Goal: Book appointment/travel/reservation

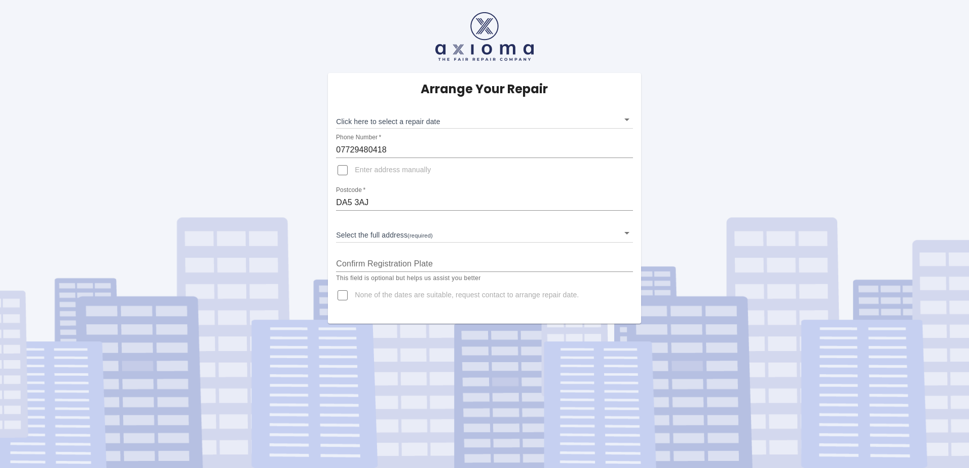
click at [404, 122] on body "Arrange Your Repair Click here to select a repair date ​ Phone Number   * 07729…" at bounding box center [484, 234] width 969 height 468
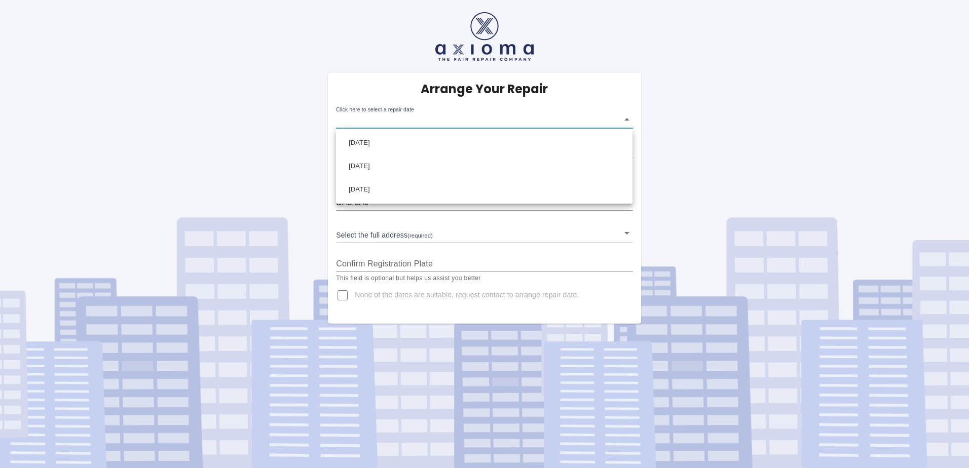
click at [267, 123] on div at bounding box center [484, 234] width 969 height 468
click at [364, 234] on body "Arrange Your Repair Click here to select a repair date ​ Phone Number   * 07729…" at bounding box center [484, 234] width 969 height 468
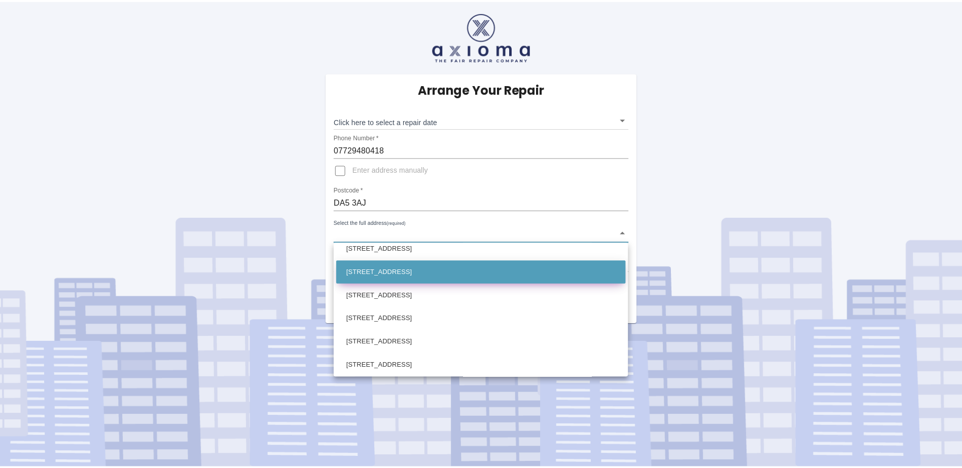
scroll to position [152, 0]
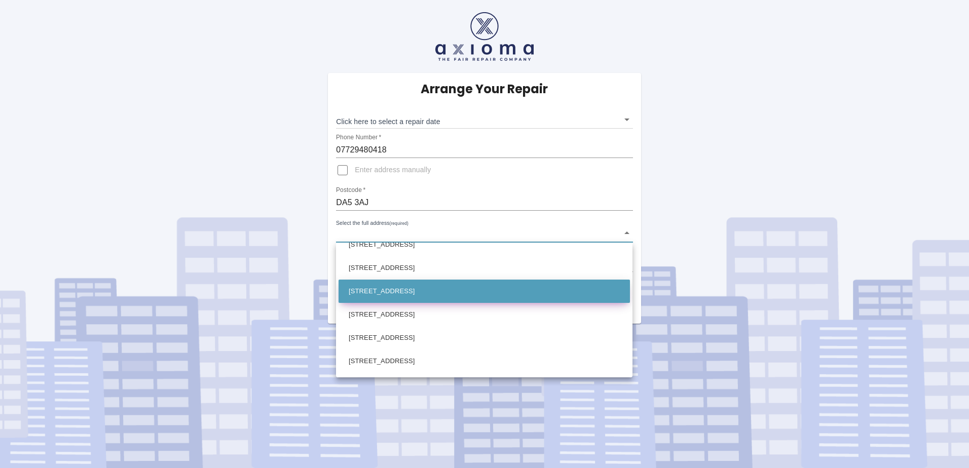
click at [378, 295] on li "[STREET_ADDRESS]" at bounding box center [484, 291] width 291 height 23
type input "[STREET_ADDRESS]"
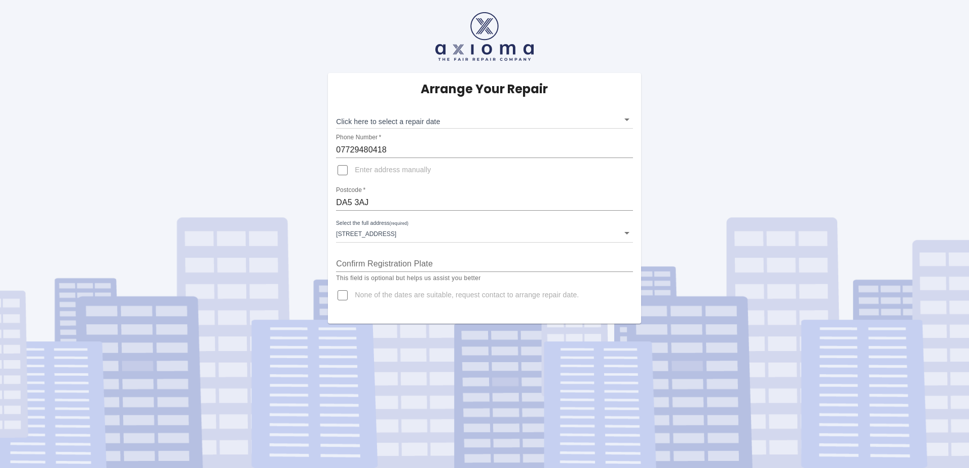
click at [270, 257] on div "Arrange Your Repair Click here to select a repair date ​ Phone Number   * 07729…" at bounding box center [484, 162] width 984 height 324
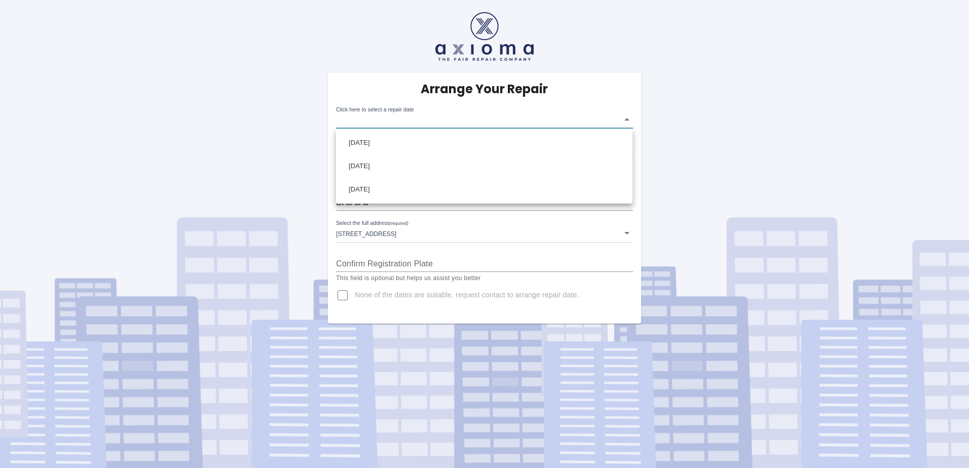
click at [625, 118] on body "Arrange Your Repair Click here to select a repair date ​ Phone Number   * 07729…" at bounding box center [484, 234] width 969 height 468
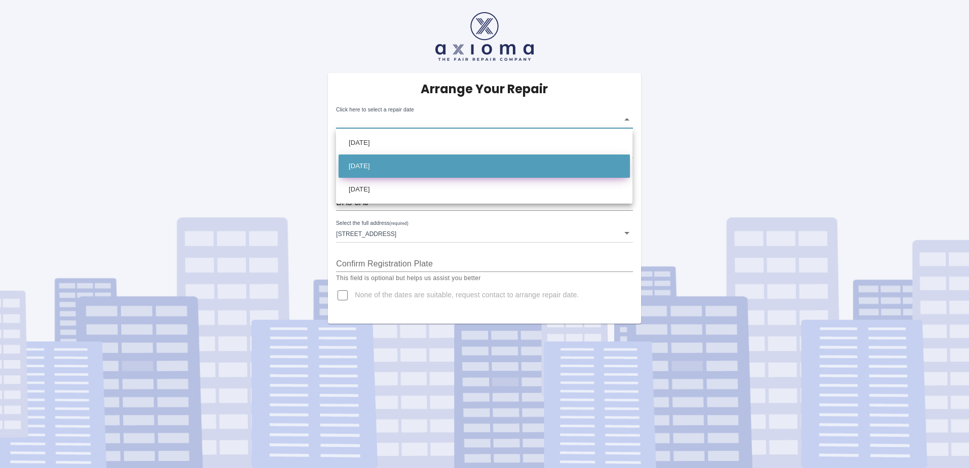
click at [357, 169] on li "[DATE]" at bounding box center [484, 166] width 291 height 23
type input "[DATE]T00:00:00.000Z"
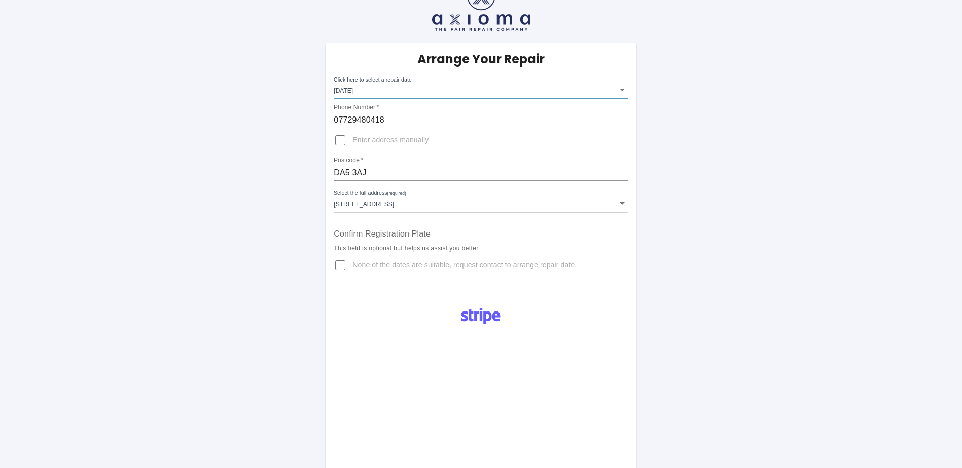
scroll to position [0, 0]
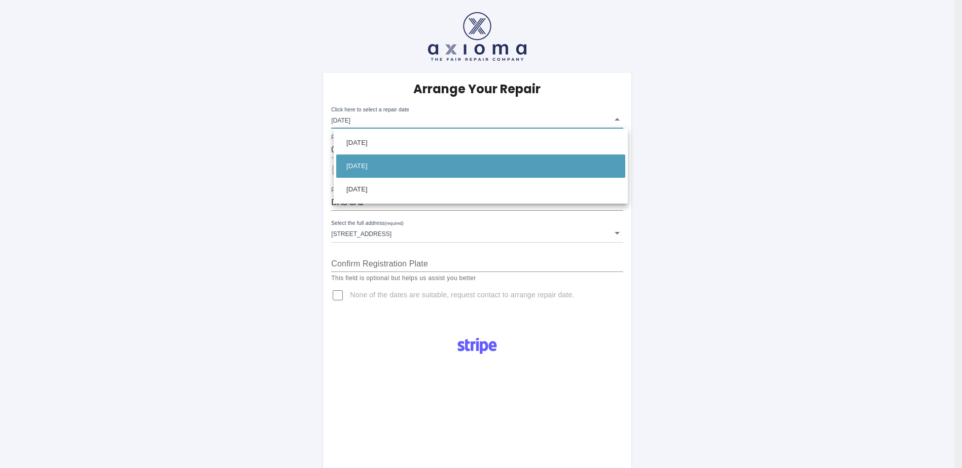
click at [361, 119] on body "Arrange Your Repair Click here to select a repair date [DATE] [DATE]T00:00:00.0…" at bounding box center [481, 382] width 962 height 764
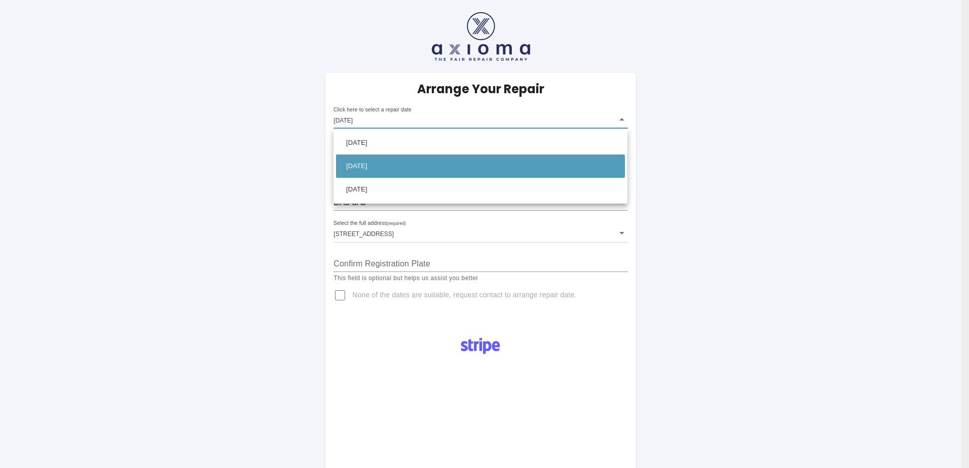
click at [297, 144] on div at bounding box center [484, 234] width 969 height 468
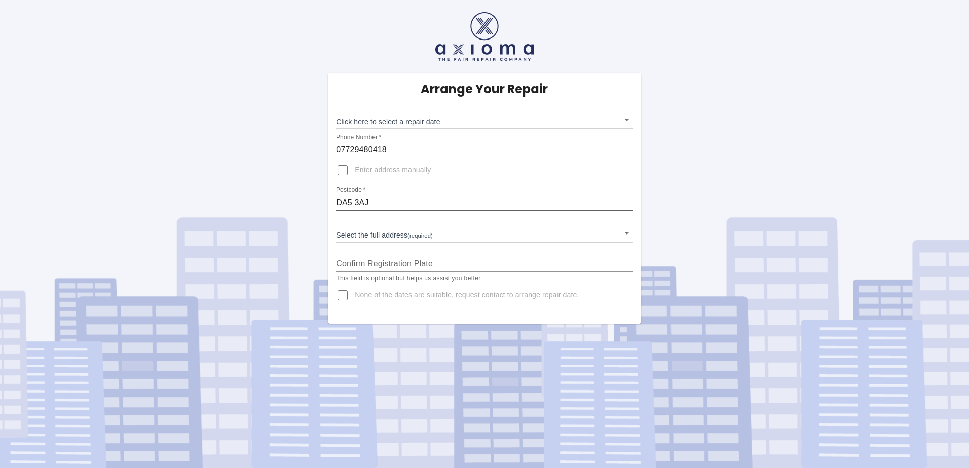
drag, startPoint x: 378, startPoint y: 199, endPoint x: 294, endPoint y: 203, distance: 83.7
click at [294, 203] on div "Arrange Your Repair Click here to select a repair date ​ Phone Number   * 07729…" at bounding box center [484, 162] width 984 height 324
click at [261, 229] on div "Arrange Your Repair Click here to select a repair date ​ Phone Number   * 07729…" at bounding box center [484, 162] width 984 height 324
click at [397, 294] on span "None of the dates are suitable, request contact to arrange repair date." at bounding box center [467, 295] width 224 height 10
click at [355, 294] on input "None of the dates are suitable, request contact to arrange repair date." at bounding box center [343, 295] width 24 height 24
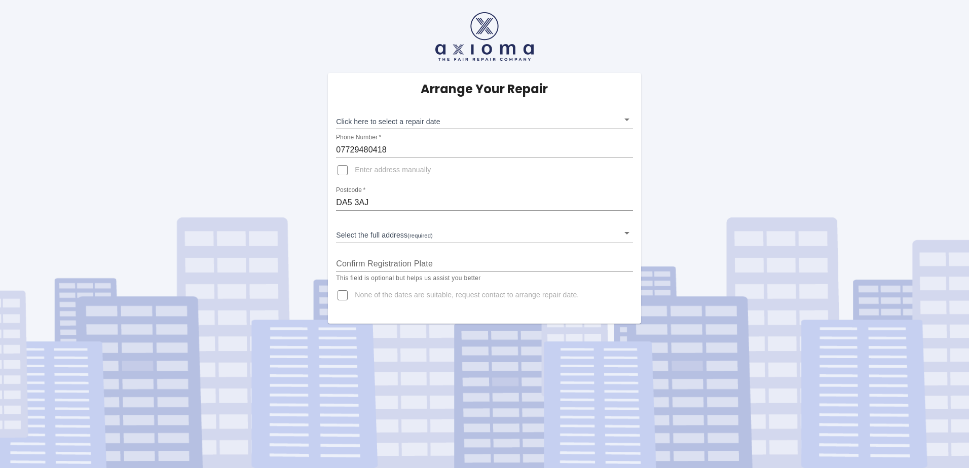
checkbox input "true"
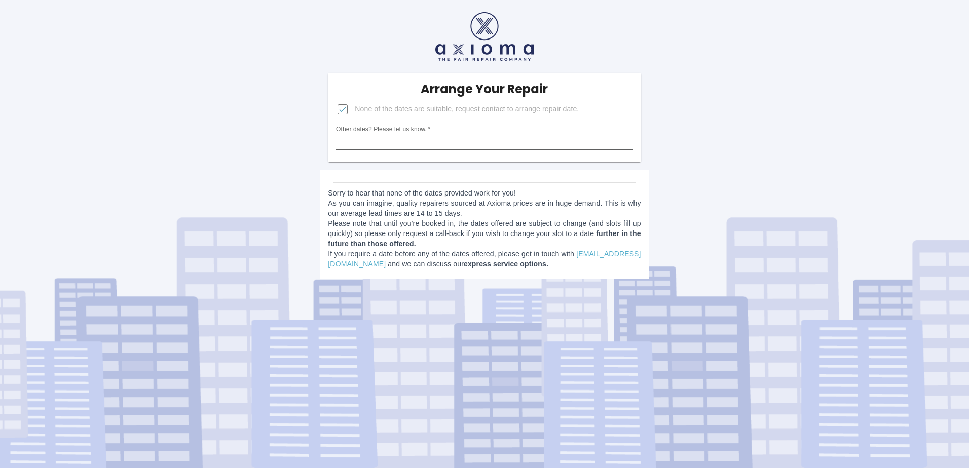
click at [367, 141] on input "Other dates? Please let us know.   *" at bounding box center [484, 142] width 297 height 16
click at [370, 139] on input "Other dates? Please let us know.   *" at bounding box center [484, 142] width 297 height 16
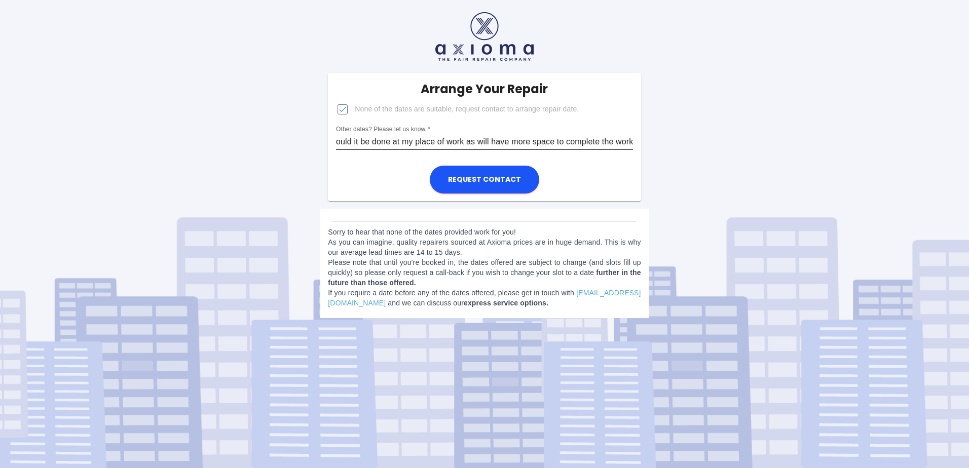
scroll to position [0, 126]
type input "Any Friday would be better and could it be done at my place of work as will hav…"
click at [499, 177] on button "Request contact" at bounding box center [484, 180] width 109 height 28
